Goal: Check status: Check status

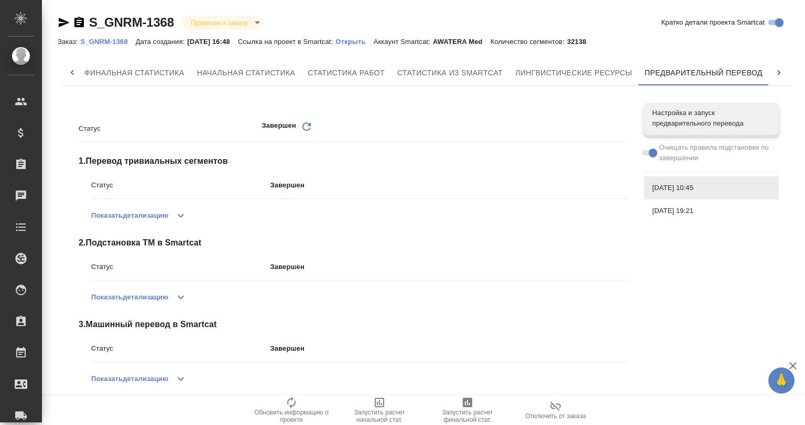
scroll to position [10, 0]
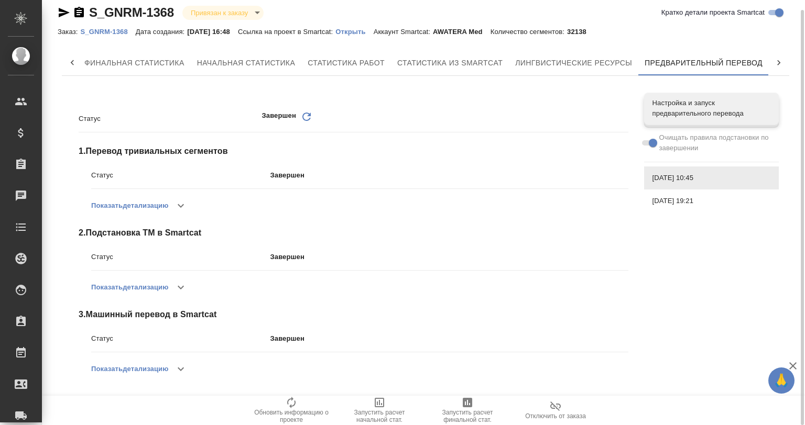
click at [176, 366] on button "button" at bounding box center [180, 369] width 25 height 25
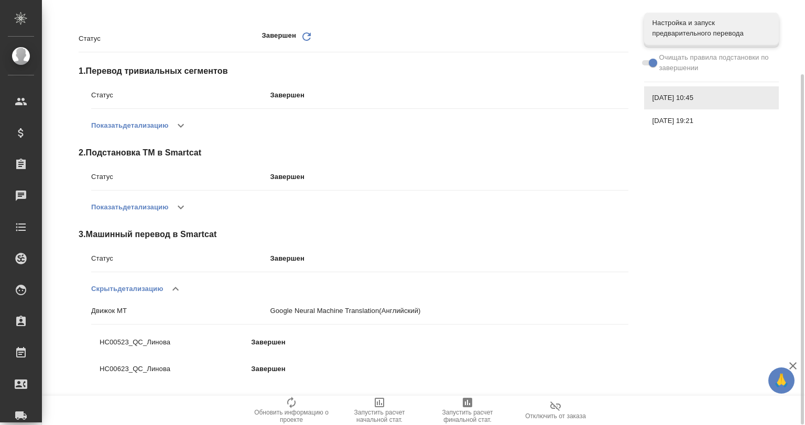
scroll to position [56, 0]
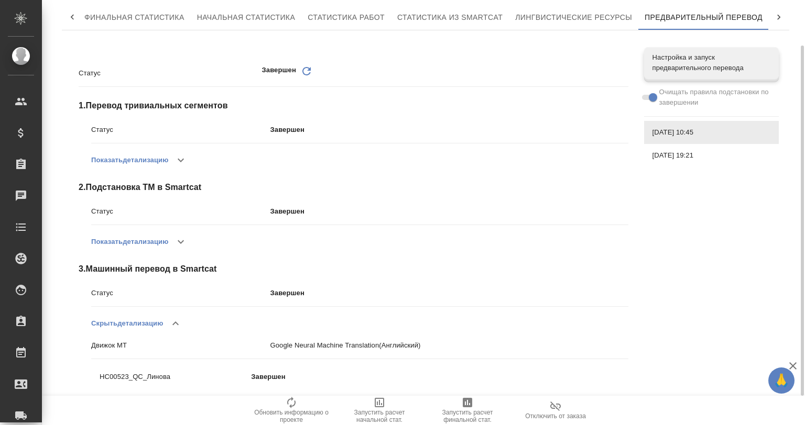
click at [677, 156] on span "[DATE] 19:21" at bounding box center [711, 155] width 118 height 10
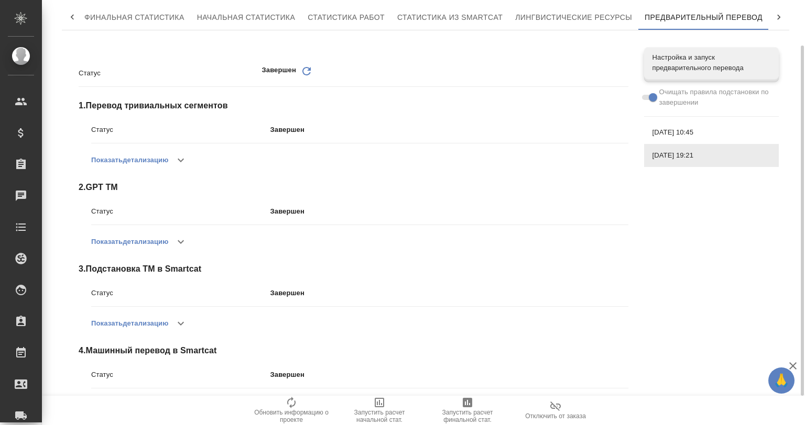
scroll to position [173, 0]
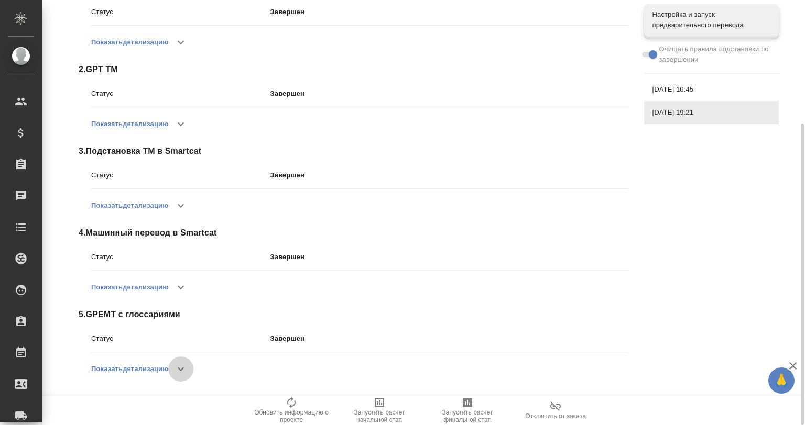
click at [176, 369] on button "button" at bounding box center [180, 369] width 25 height 25
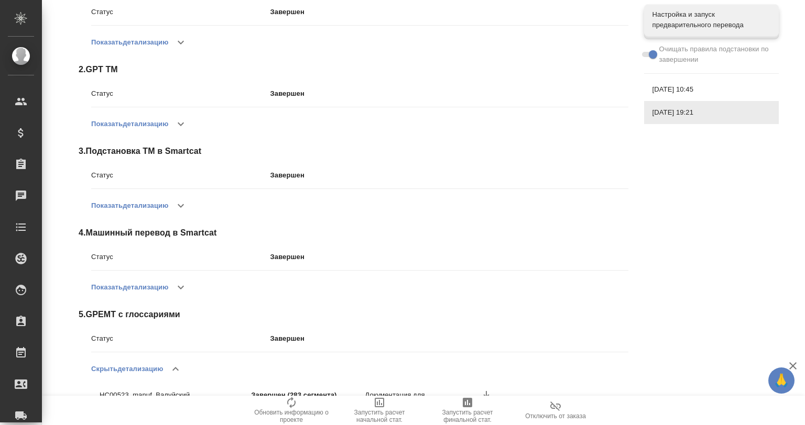
scroll to position [280, 0]
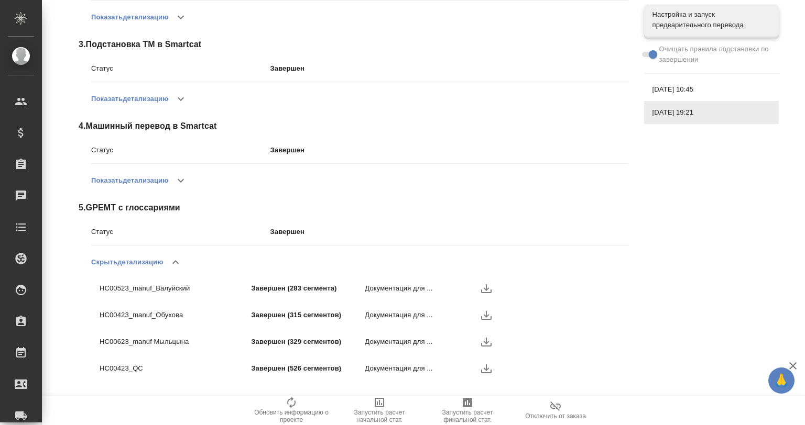
drag, startPoint x: 189, startPoint y: 165, endPoint x: 172, endPoint y: 185, distance: 26.1
click at [180, 178] on div "Статус Завершен Показать детализацию" at bounding box center [359, 167] width 537 height 52
click at [172, 185] on button "button" at bounding box center [180, 180] width 25 height 25
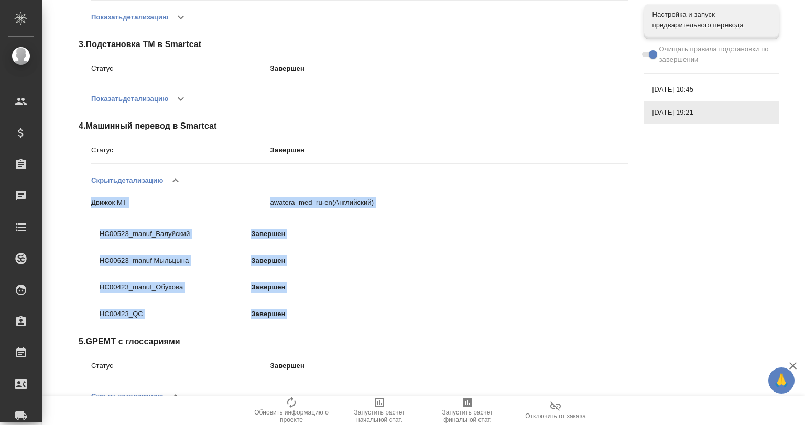
click at [427, 207] on p "awatera_med_ru-en (Английский)" at bounding box center [449, 203] width 358 height 10
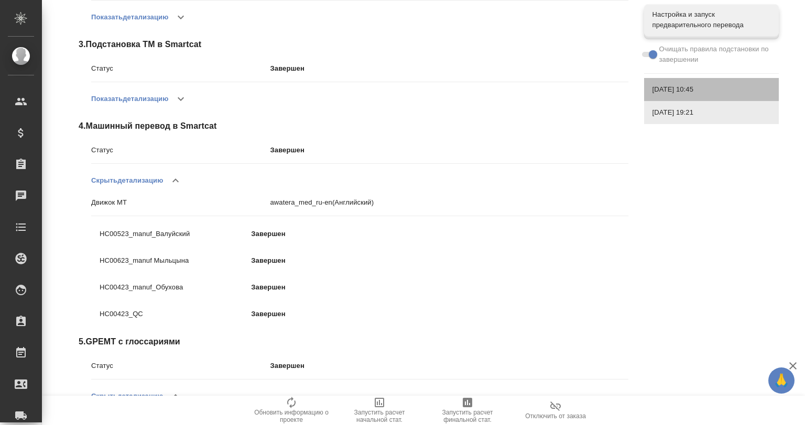
click at [680, 92] on span "[DATE] 10:45" at bounding box center [711, 89] width 118 height 10
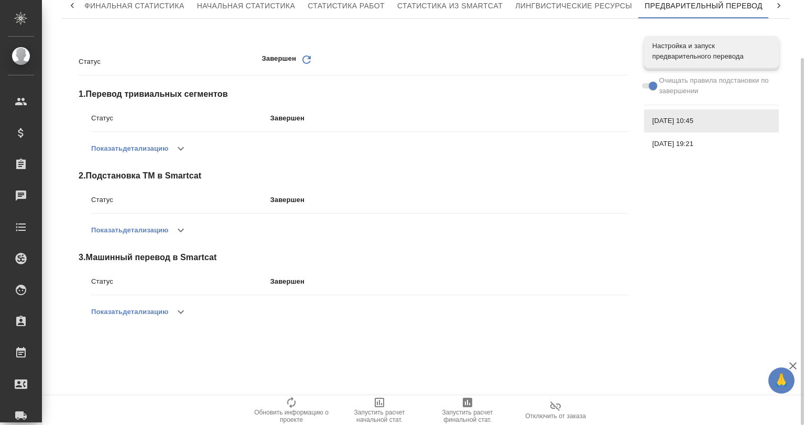
scroll to position [0, 0]
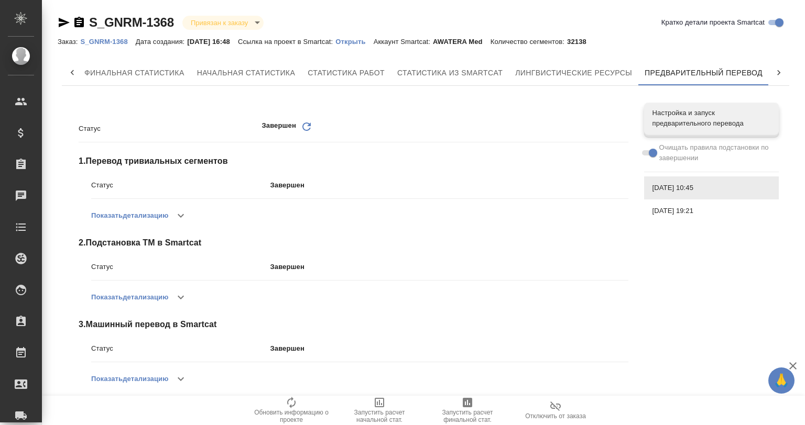
click at [361, 42] on p "Открыть" at bounding box center [354, 42] width 38 height 8
